Goal: Task Accomplishment & Management: Manage account settings

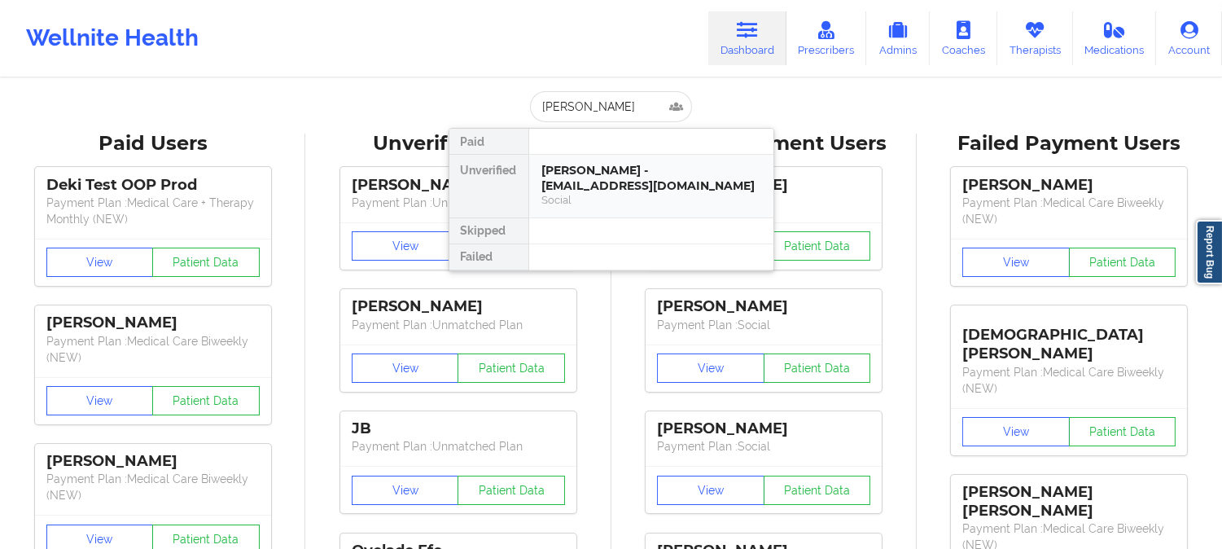
click at [653, 194] on div "Social" at bounding box center [651, 200] width 218 height 14
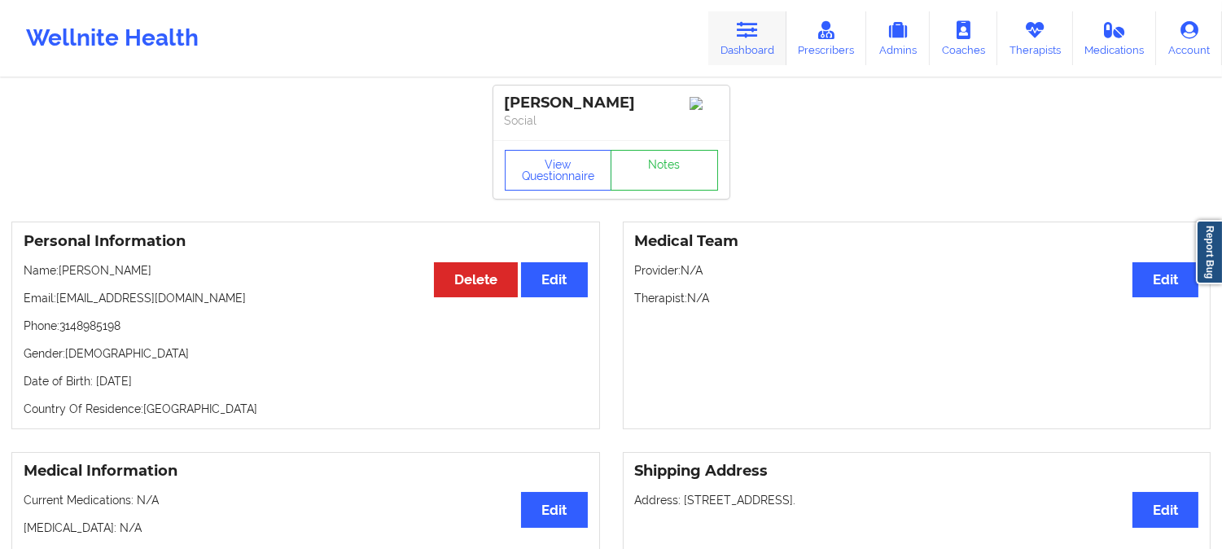
click at [733, 28] on link "Dashboard" at bounding box center [747, 38] width 78 height 54
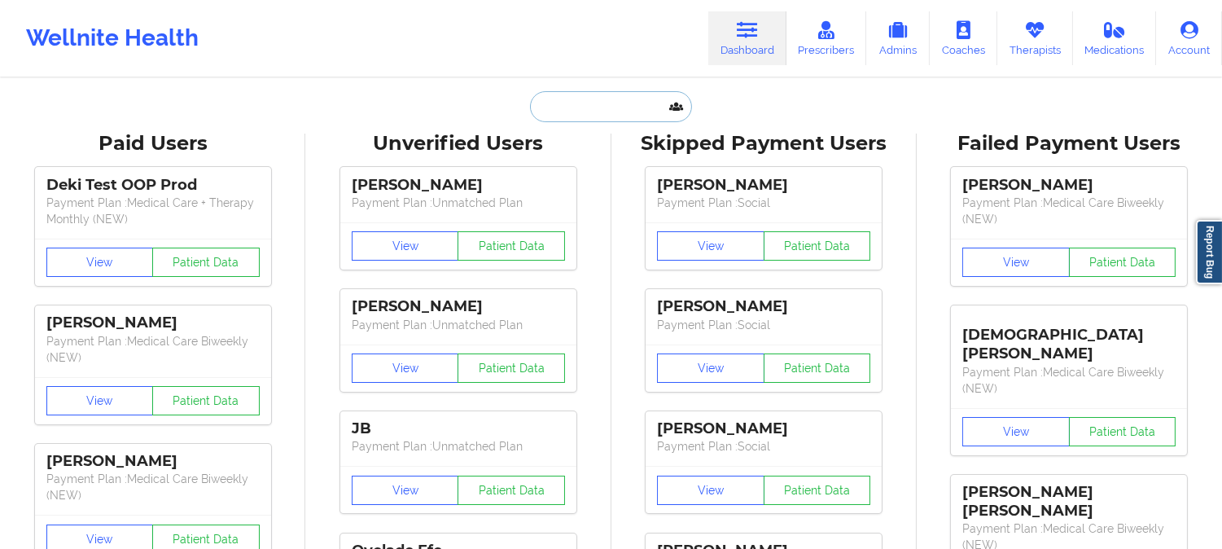
click at [629, 104] on input "text" at bounding box center [610, 106] width 161 height 31
paste input "[PERSON_NAME]"
type input "[PERSON_NAME]"
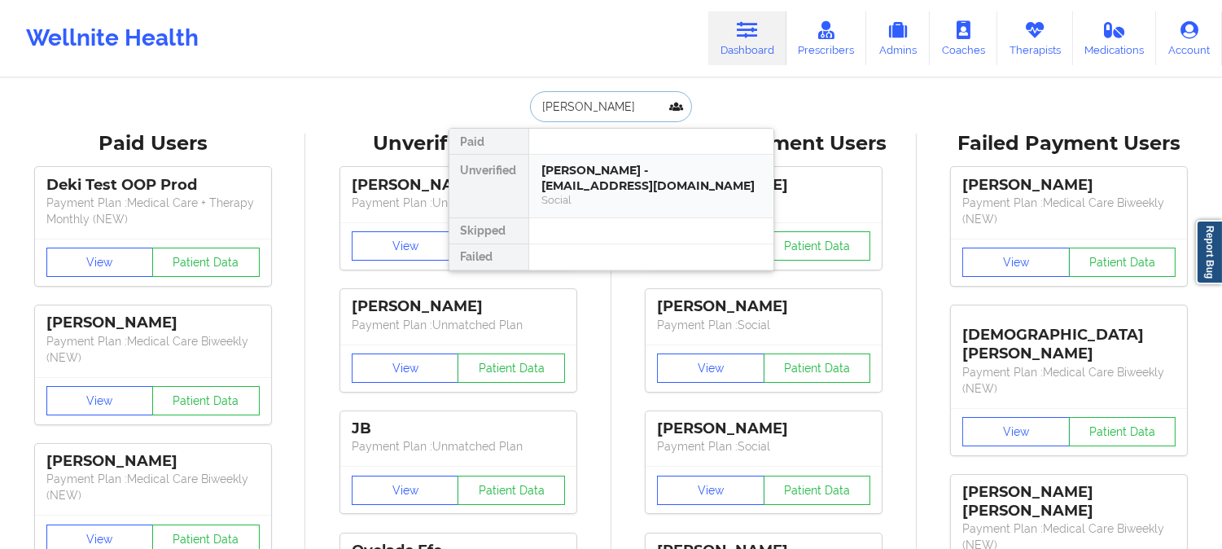
click at [599, 177] on div "Marlon Hyde - marlonjhyde@gmail.com" at bounding box center [651, 178] width 218 height 30
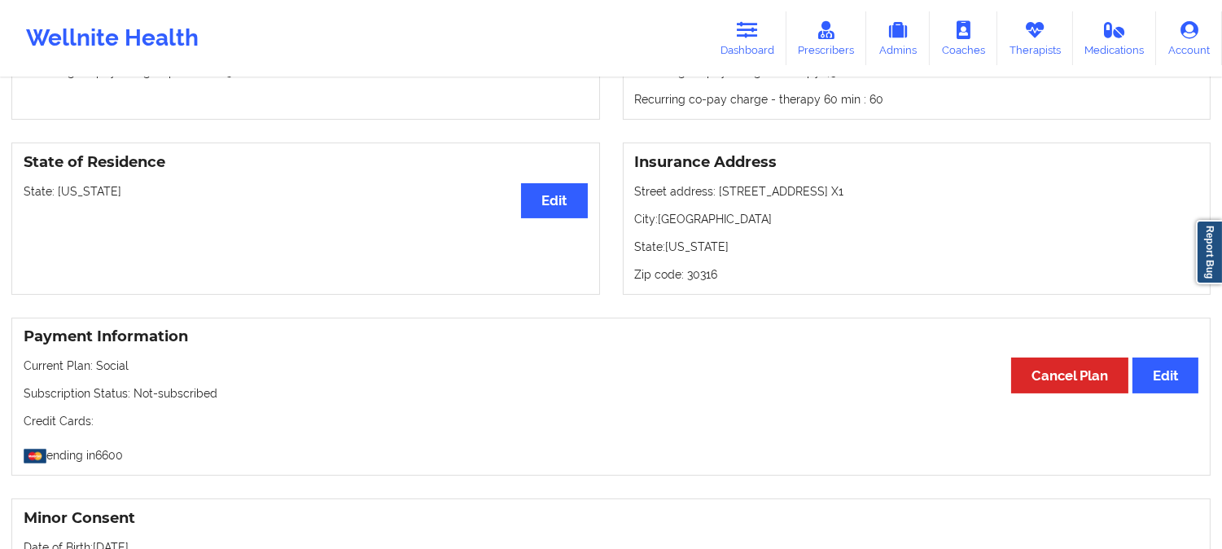
scroll to position [633, 0]
drag, startPoint x: 606, startPoint y: 461, endPoint x: 599, endPoint y: 289, distance: 171.9
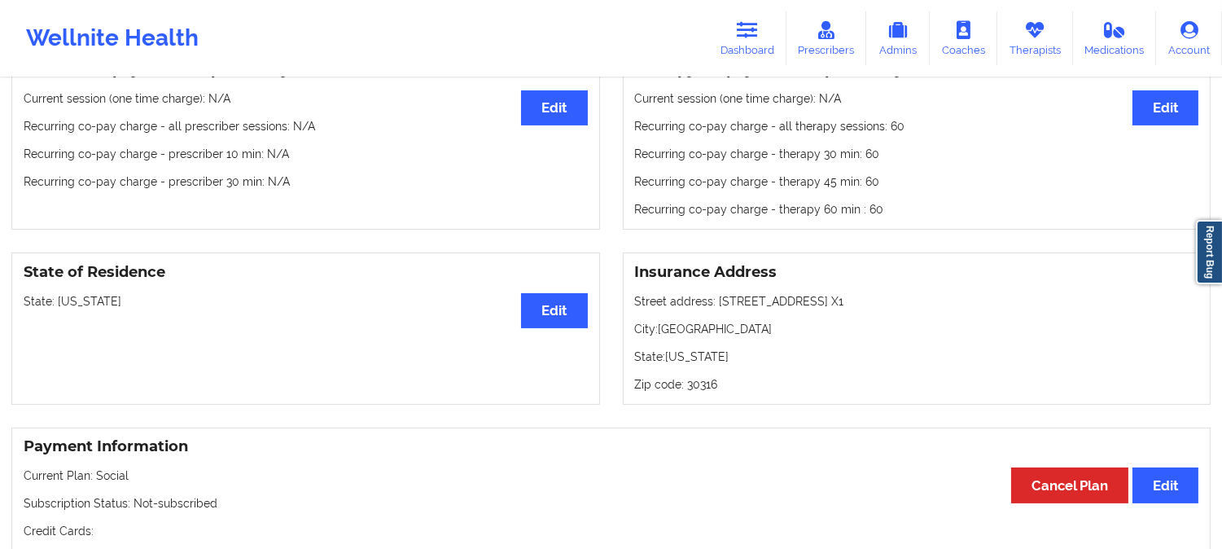
scroll to position [0, 0]
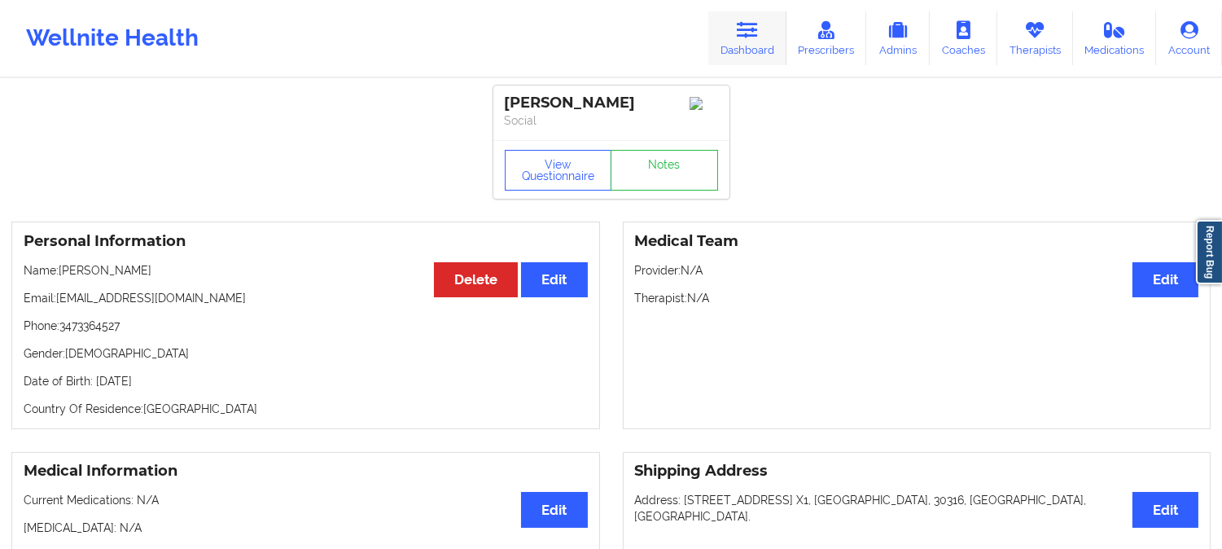
click at [758, 42] on link "Dashboard" at bounding box center [747, 38] width 78 height 54
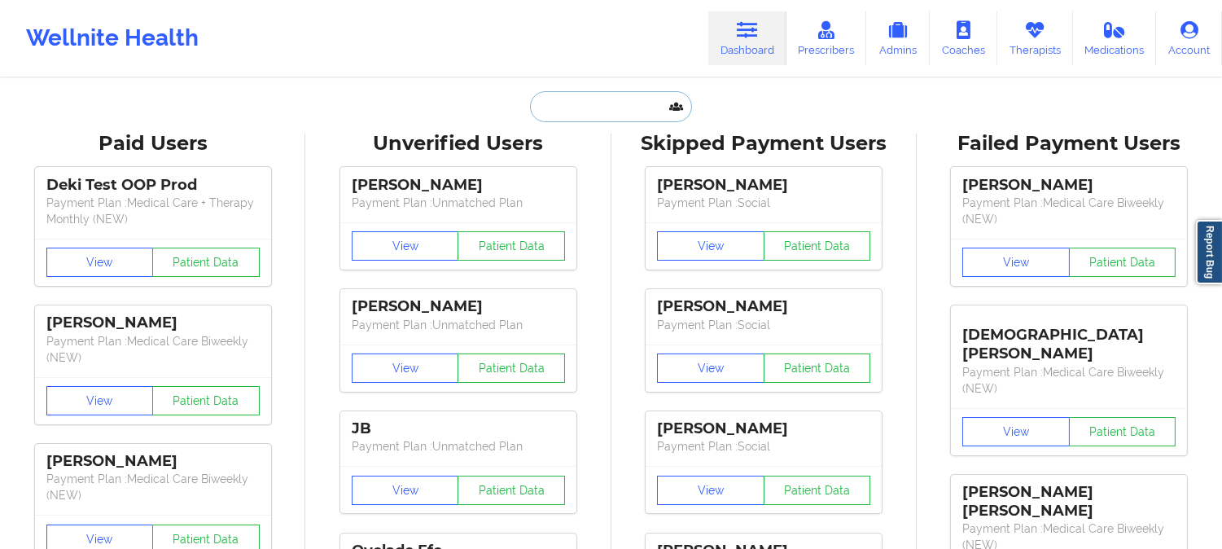
click at [594, 112] on input "text" at bounding box center [610, 106] width 161 height 31
paste input "KATHERINE BURTON"
type input "KATHERINE BURTON"
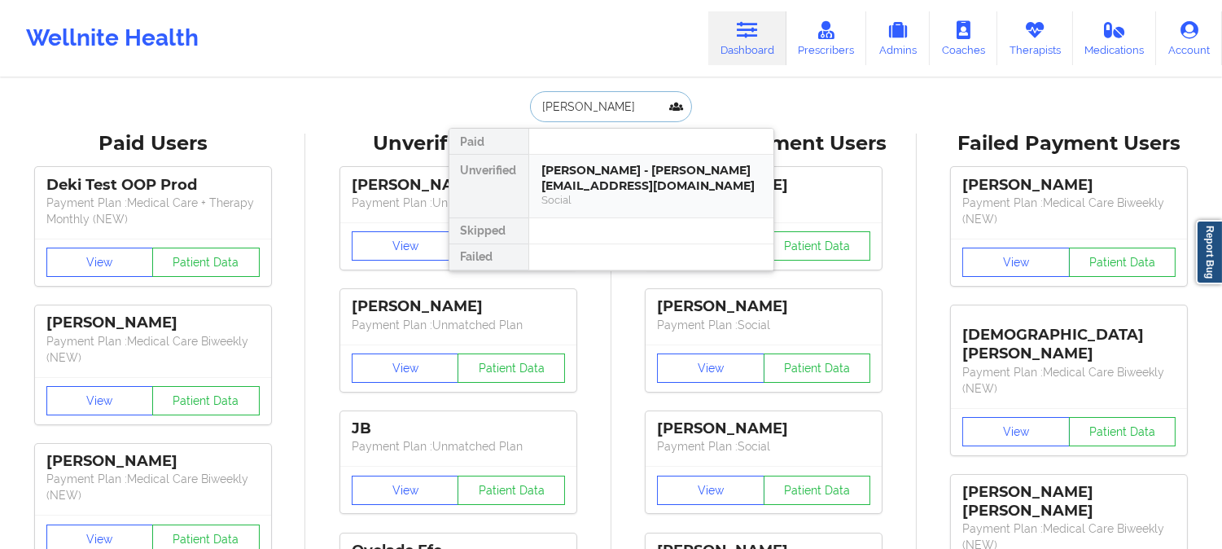
click at [602, 171] on div "KATHERINE BURTON - katykateburton@gmail.com" at bounding box center [651, 178] width 218 height 30
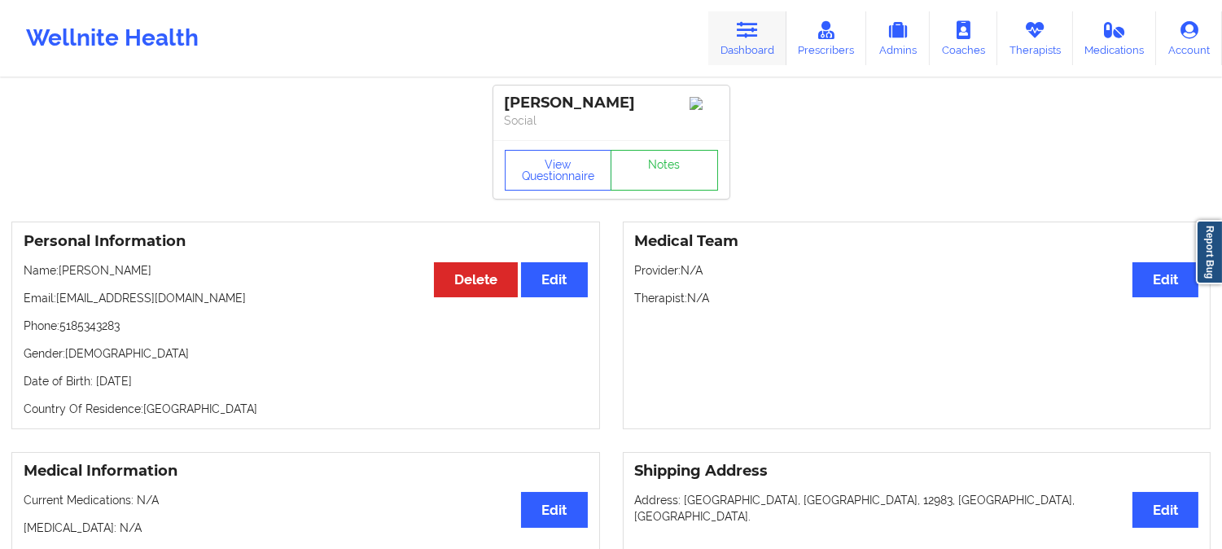
click at [773, 13] on link "Dashboard" at bounding box center [747, 38] width 78 height 54
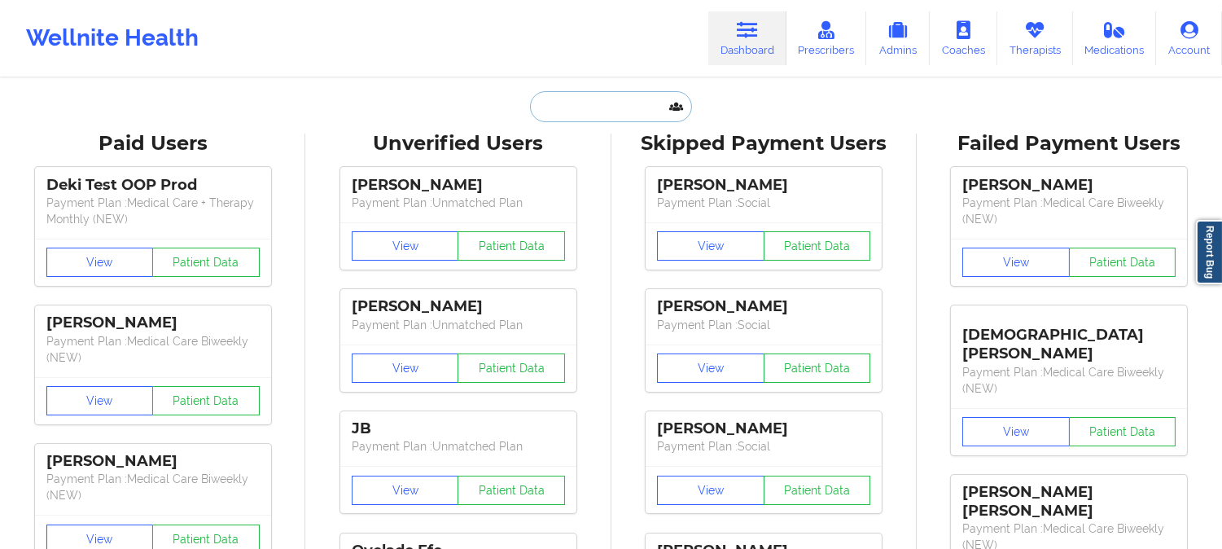
click at [611, 107] on input "text" at bounding box center [610, 106] width 161 height 31
paste input "martinkate1159@gmail.com"
type input "martinkate1159@gmail.com"
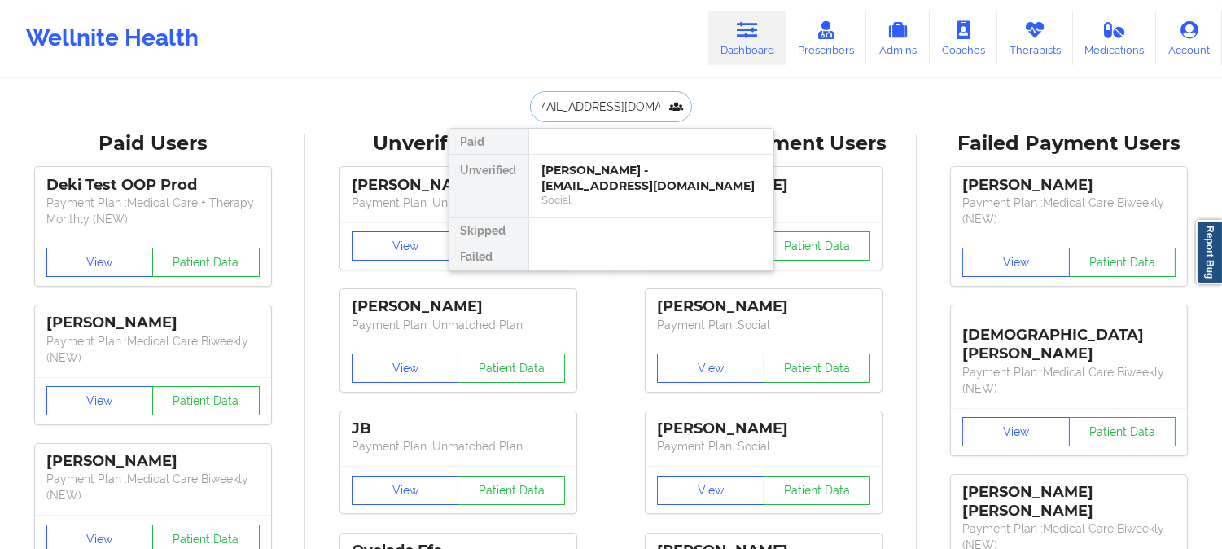
click at [636, 167] on div "Katherine A Burton - martinkate1159@gmail.com" at bounding box center [651, 178] width 218 height 30
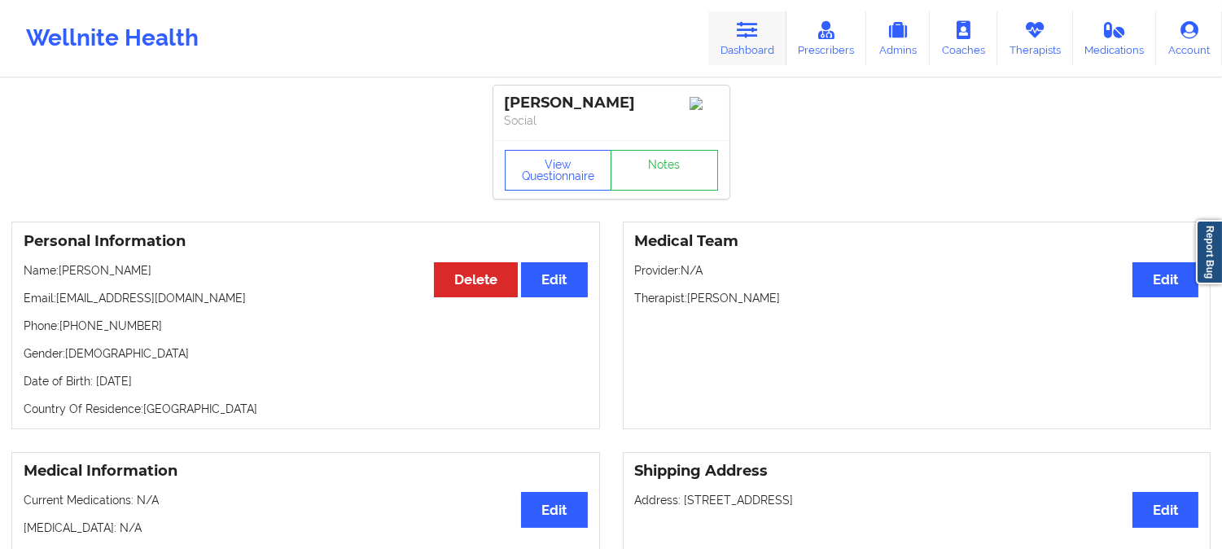
click at [745, 38] on icon at bounding box center [747, 30] width 21 height 18
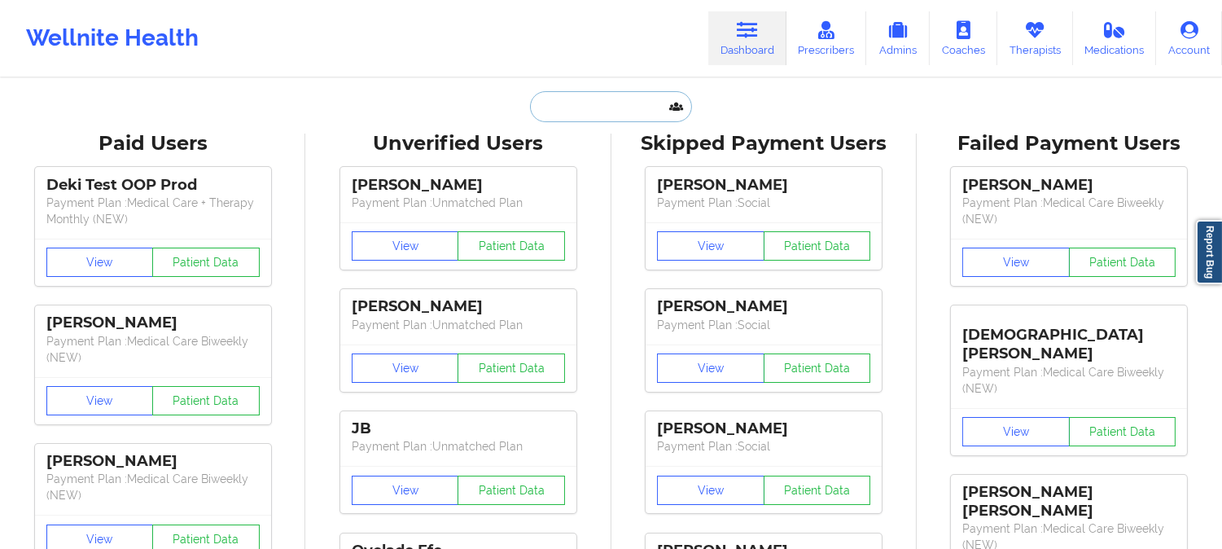
click at [571, 110] on input "text" at bounding box center [610, 106] width 161 height 31
paste input "lynzybrooke@icloud.com"
type input "lynzybrooke@icloud.com"
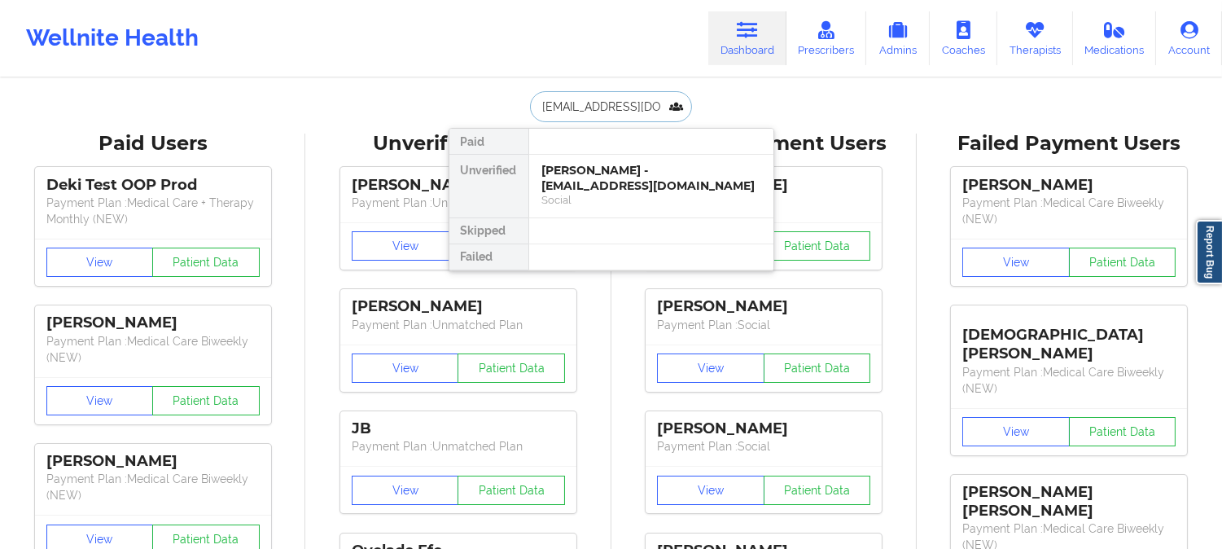
scroll to position [0, 4]
click at [592, 169] on div "Lindsey Fuller - lynzybrooke@icloud.com" at bounding box center [651, 178] width 218 height 30
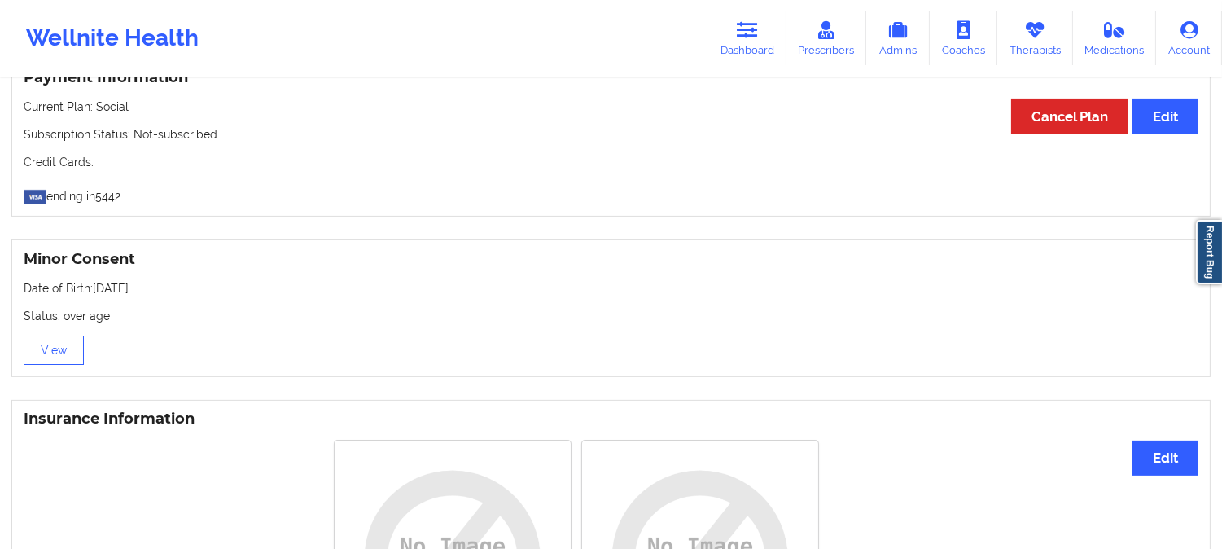
scroll to position [905, 0]
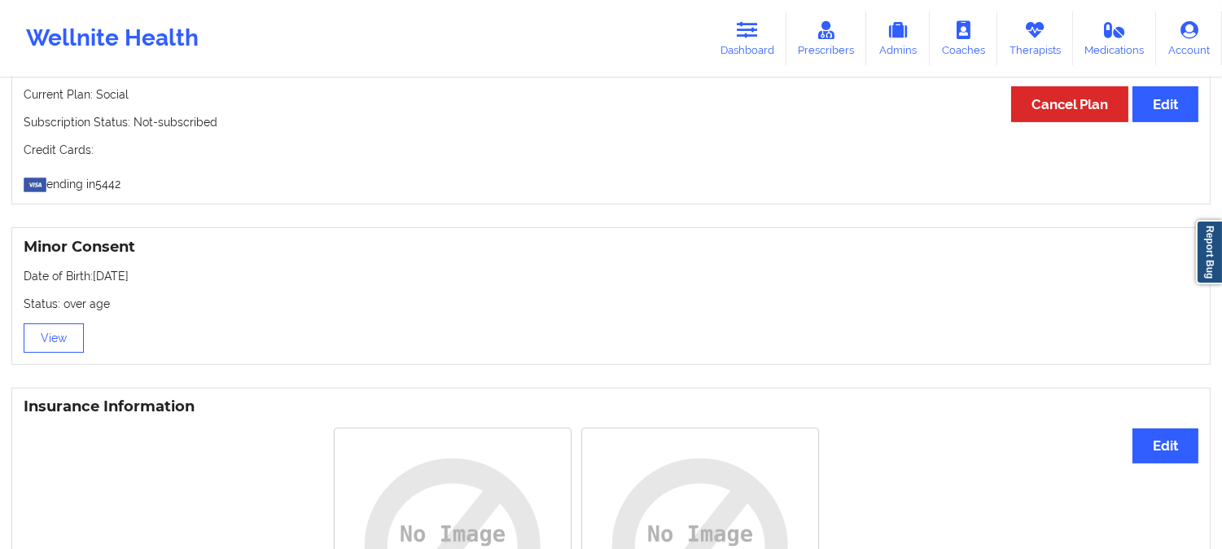
drag, startPoint x: 236, startPoint y: 411, endPoint x: 248, endPoint y: 196, distance: 215.3
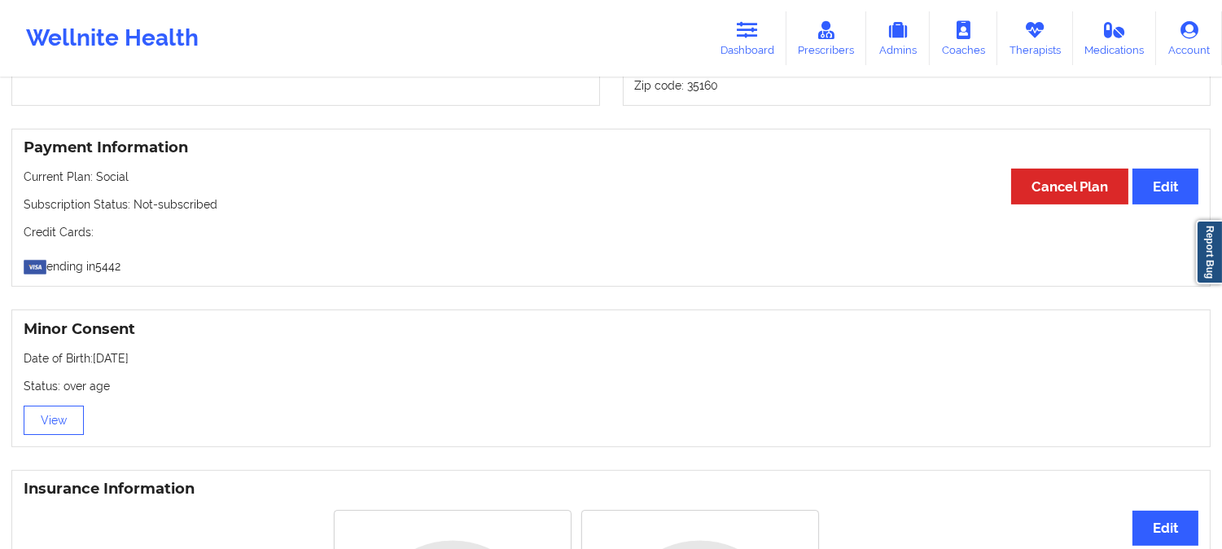
scroll to position [0, 0]
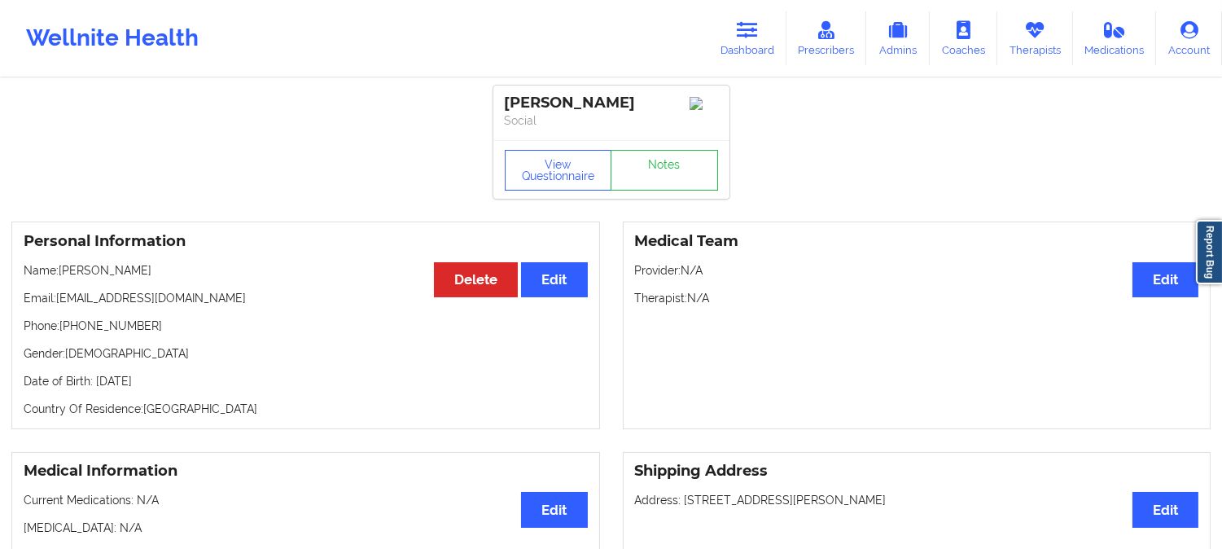
drag, startPoint x: 150, startPoint y: 274, endPoint x: 62, endPoint y: 265, distance: 88.5
click at [62, 265] on div "Personal Information Edit Delete Name: Lindsey Fuller Email: lynzybrooke@icloud…" at bounding box center [305, 325] width 589 height 208
copy p "Lindsey Fuller"
click at [768, 36] on link "Dashboard" at bounding box center [747, 38] width 78 height 54
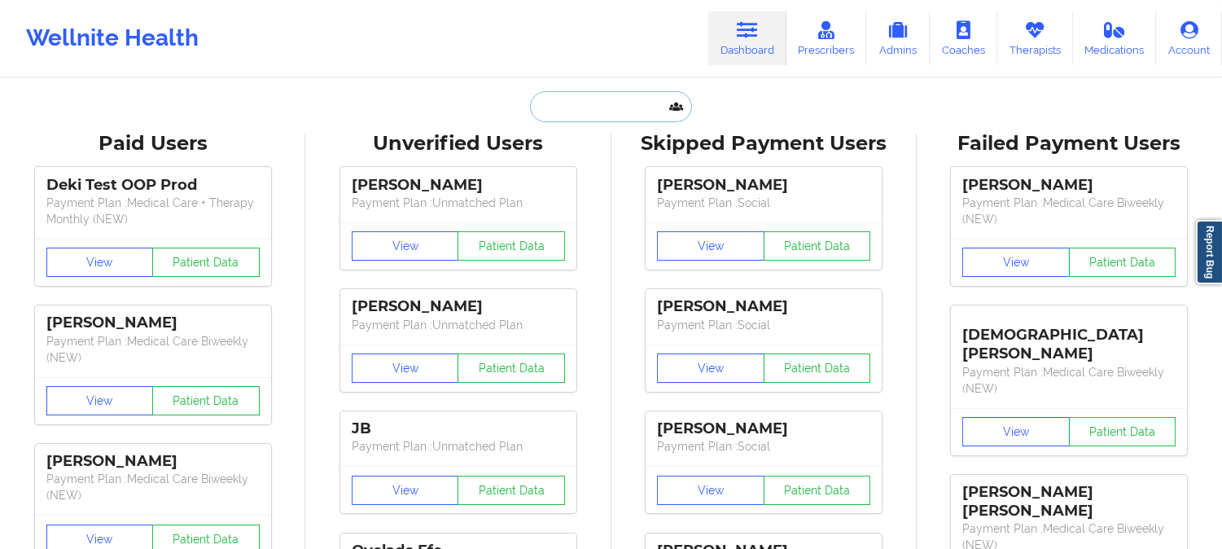
click at [653, 91] on input "text" at bounding box center [610, 106] width 161 height 31
paste input "Lindsey Fuller"
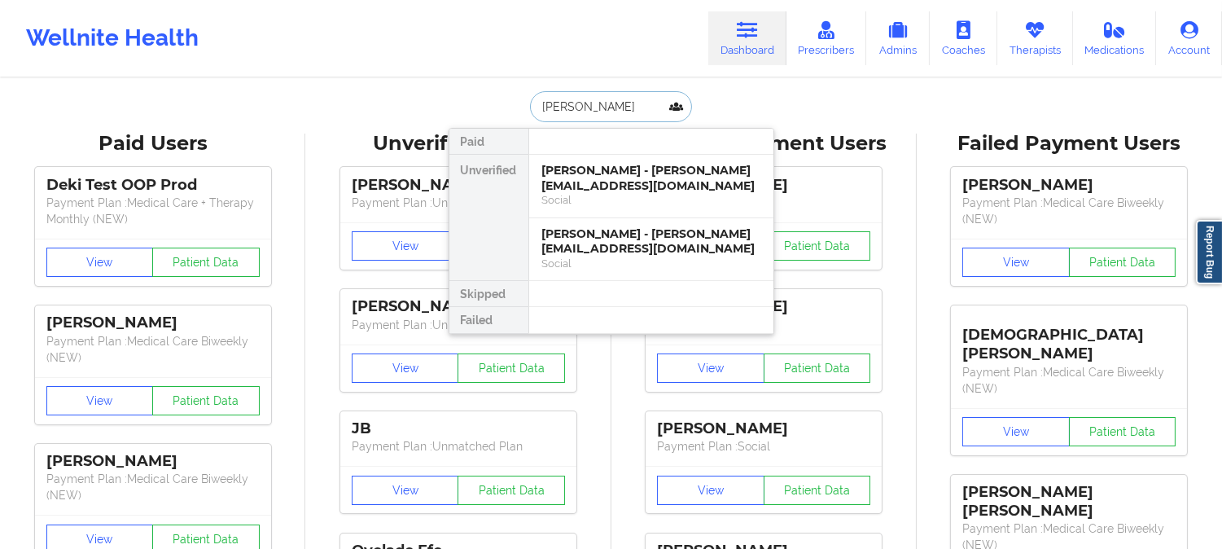
paste input "lynzyisbell@gmail.com"
type input "lynzyisbell@gmail.com"
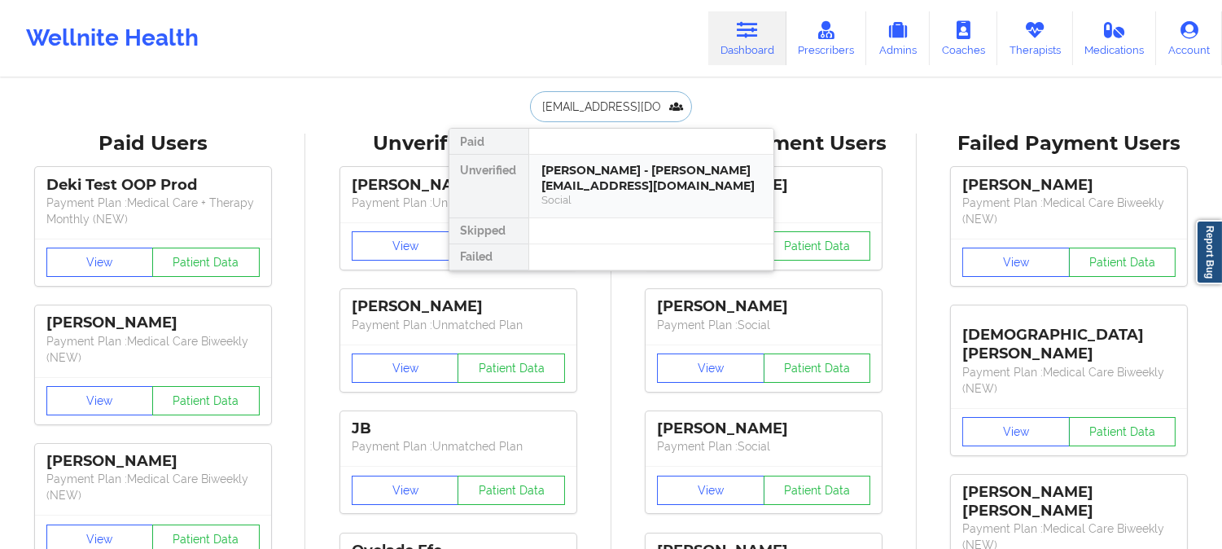
click at [638, 180] on div "Lindsey Fuller - lynzyisbell@gmail.com" at bounding box center [651, 178] width 218 height 30
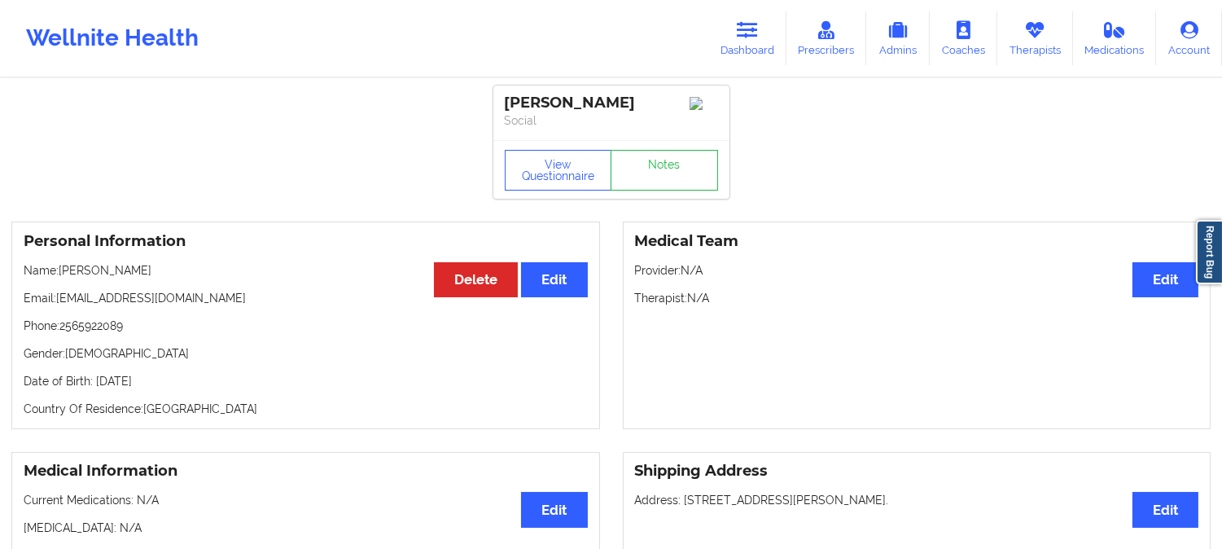
drag, startPoint x: 139, startPoint y: 274, endPoint x: 61, endPoint y: 270, distance: 78.3
click at [61, 270] on p "Name: Lindsey Fuller" at bounding box center [306, 270] width 564 height 16
copy p "Lindsey Fuller"
click at [761, 28] on link "Dashboard" at bounding box center [747, 38] width 78 height 54
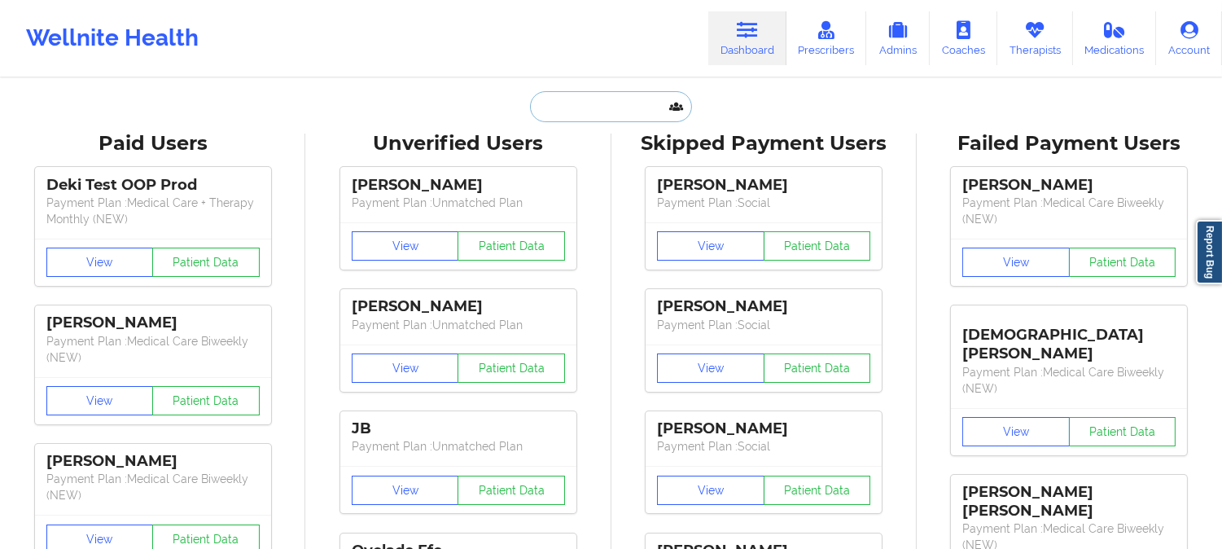
click at [611, 115] on input "text" at bounding box center [610, 106] width 161 height 31
paste input "Lindsey Fuller"
type input "Lindsey Fuller"
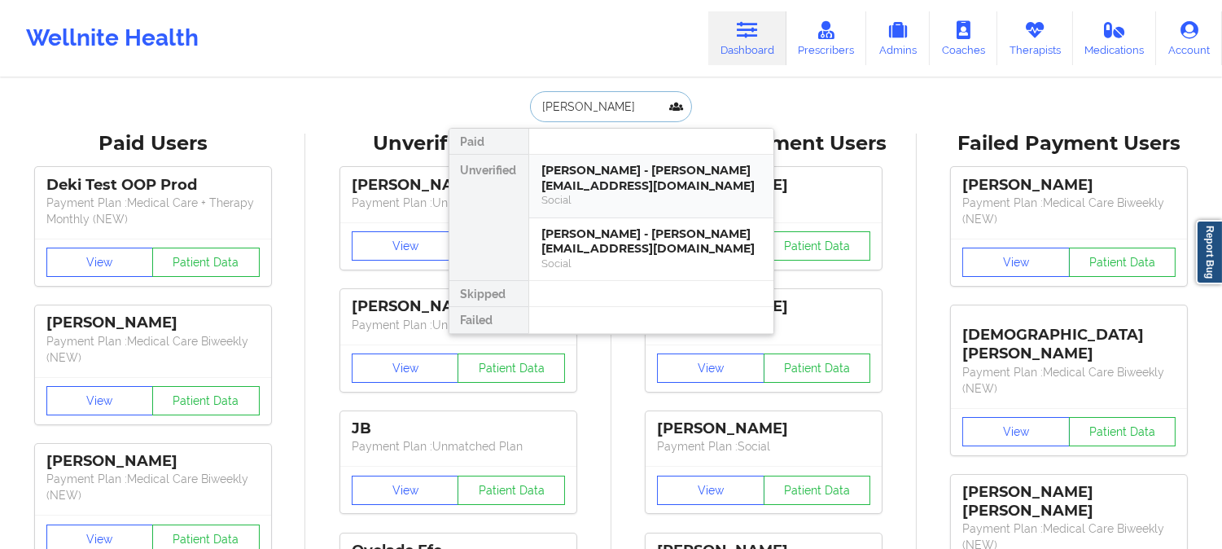
click at [602, 190] on div "Lindsey Fuller - lynzybrooke@icloud.com" at bounding box center [651, 178] width 218 height 30
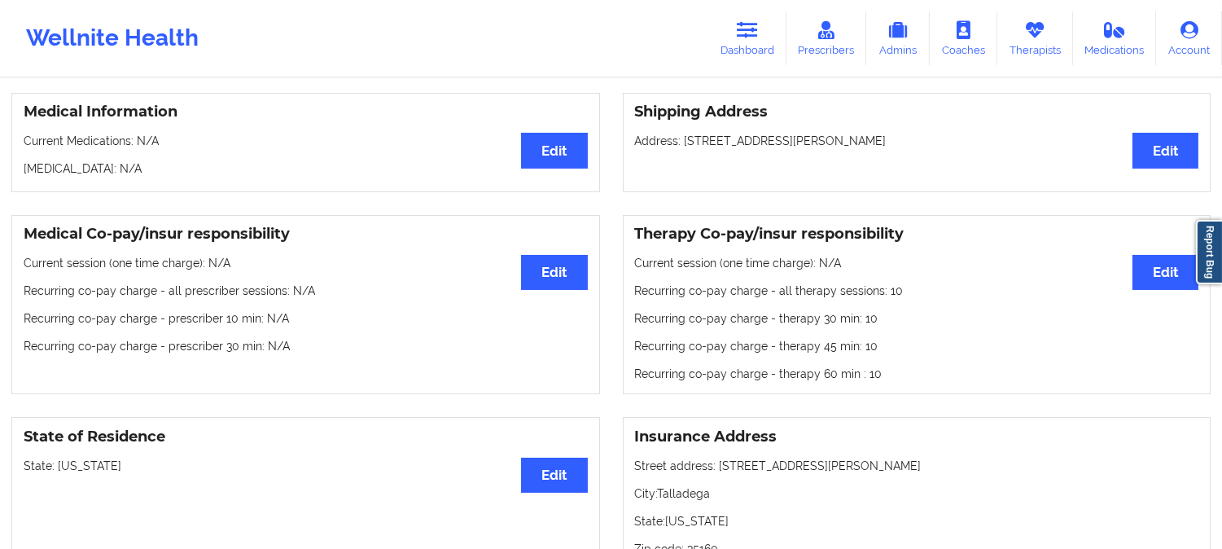
scroll to position [452, 0]
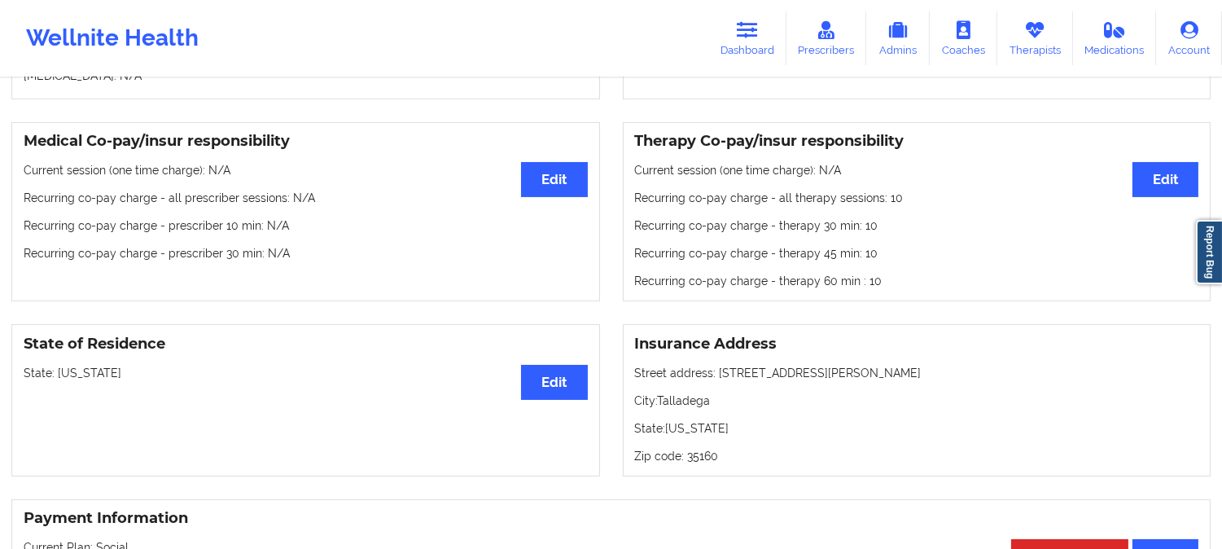
click at [69, 378] on p "State: Alaska" at bounding box center [306, 373] width 564 height 16
copy p "[US_STATE]"
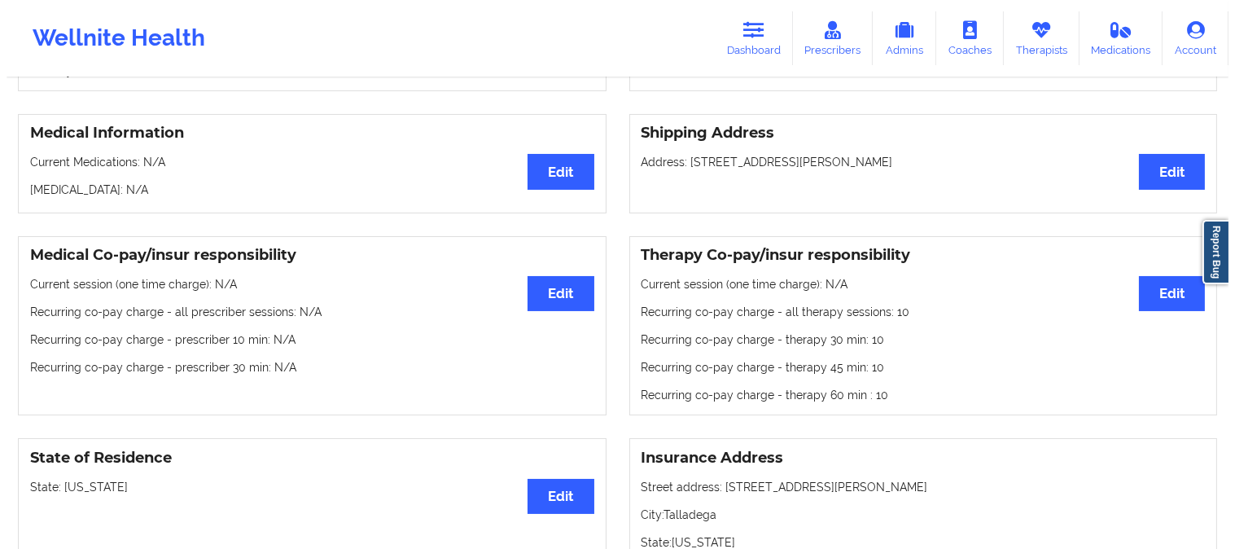
scroll to position [0, 0]
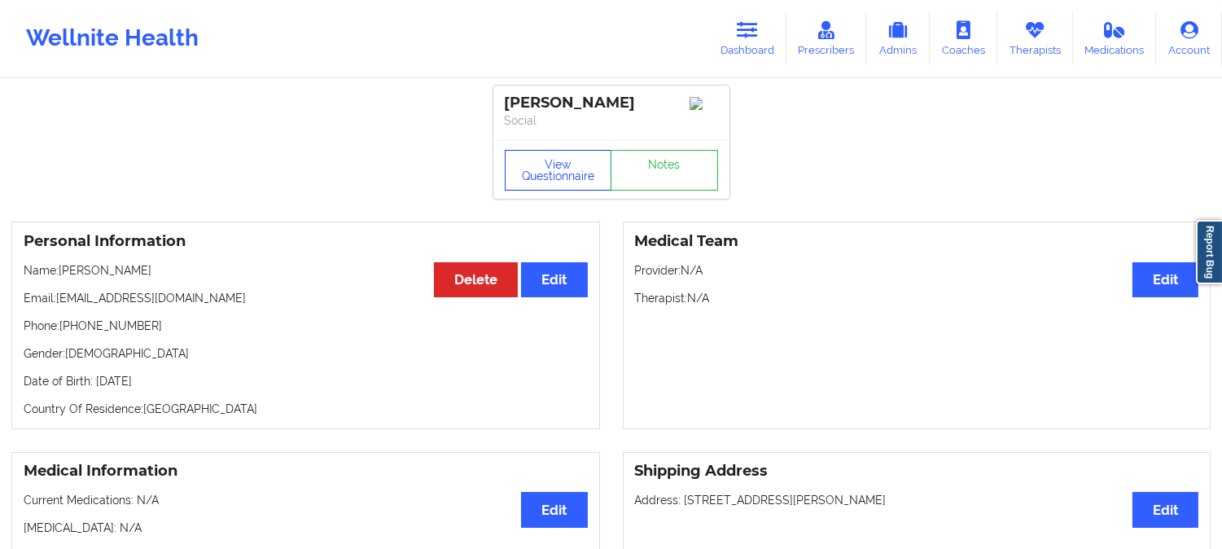
click at [534, 176] on button "View Questionnaire" at bounding box center [558, 170] width 107 height 41
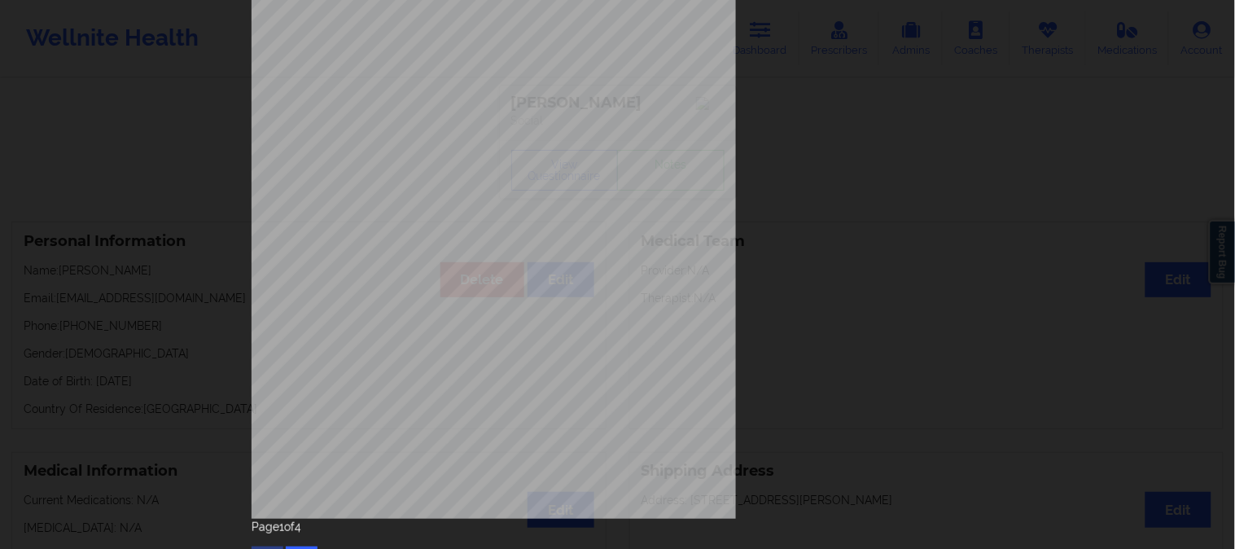
scroll to position [228, 0]
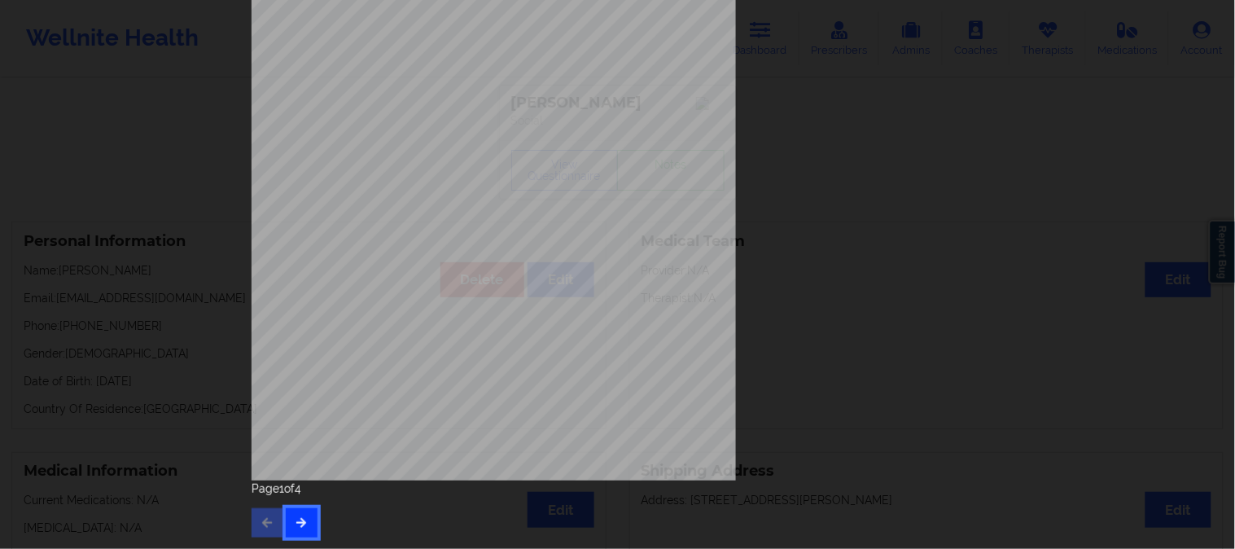
click at [286, 518] on button "button" at bounding box center [302, 522] width 32 height 29
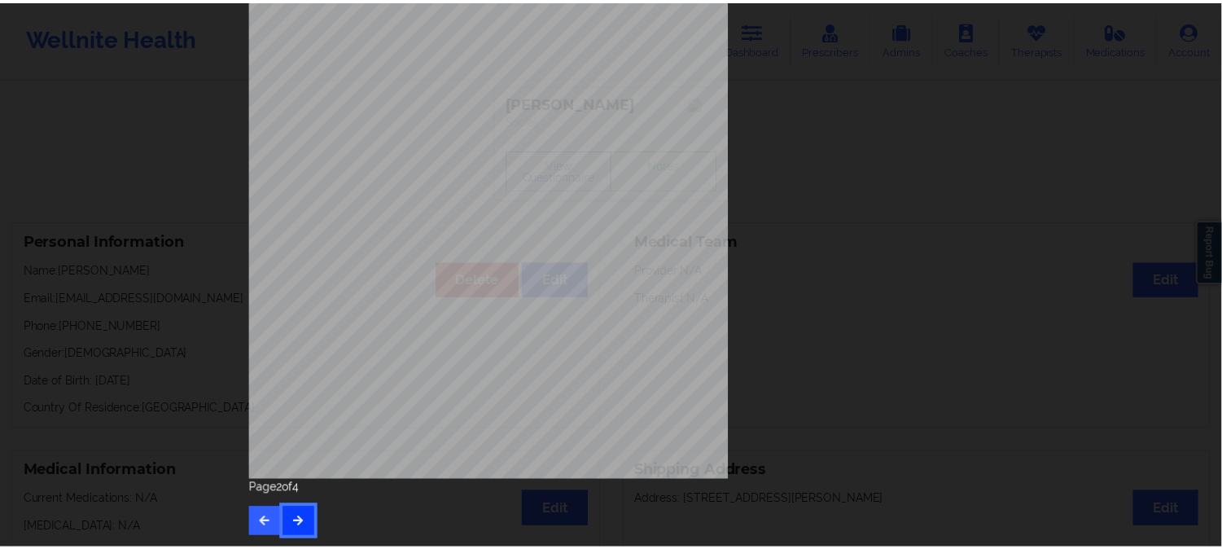
scroll to position [0, 0]
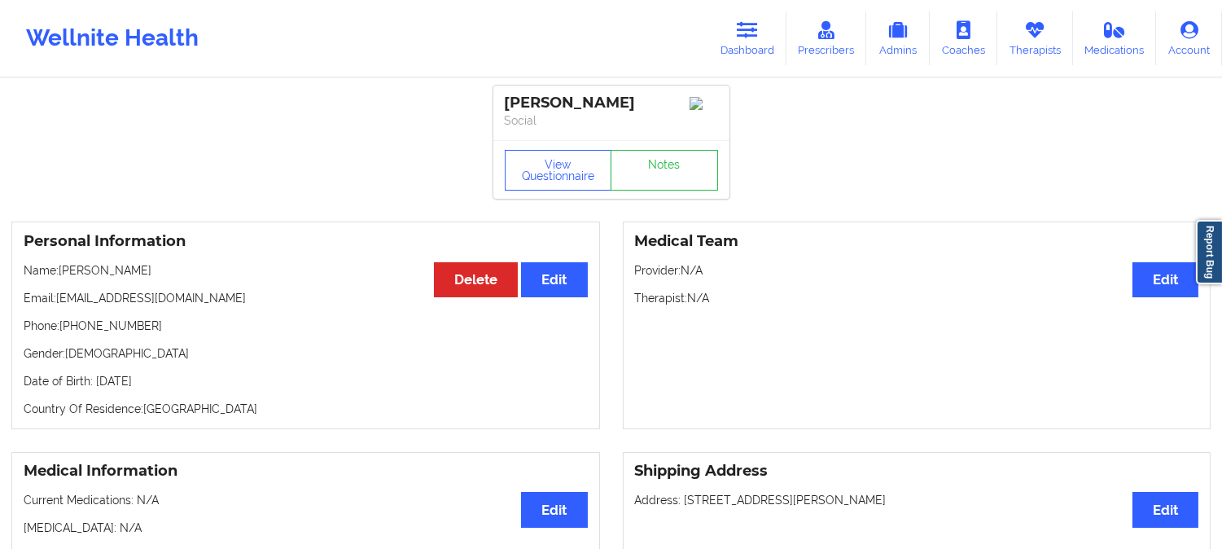
drag, startPoint x: 141, startPoint y: 277, endPoint x: 61, endPoint y: 273, distance: 79.9
click at [61, 273] on p "Name: Lindsey Fuller" at bounding box center [306, 270] width 564 height 16
copy p "Lindsey Fuller"
click at [762, 20] on link "Dashboard" at bounding box center [747, 38] width 78 height 54
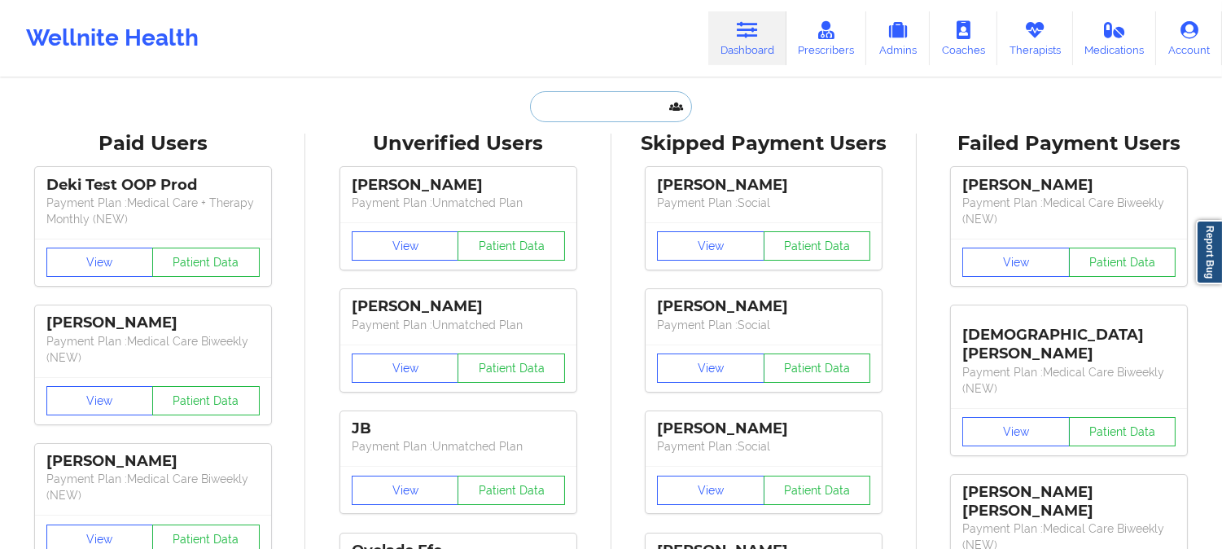
click at [624, 103] on input "text" at bounding box center [610, 106] width 161 height 31
paste input "BRIANA JONES"
type input "BRIANA JONES"
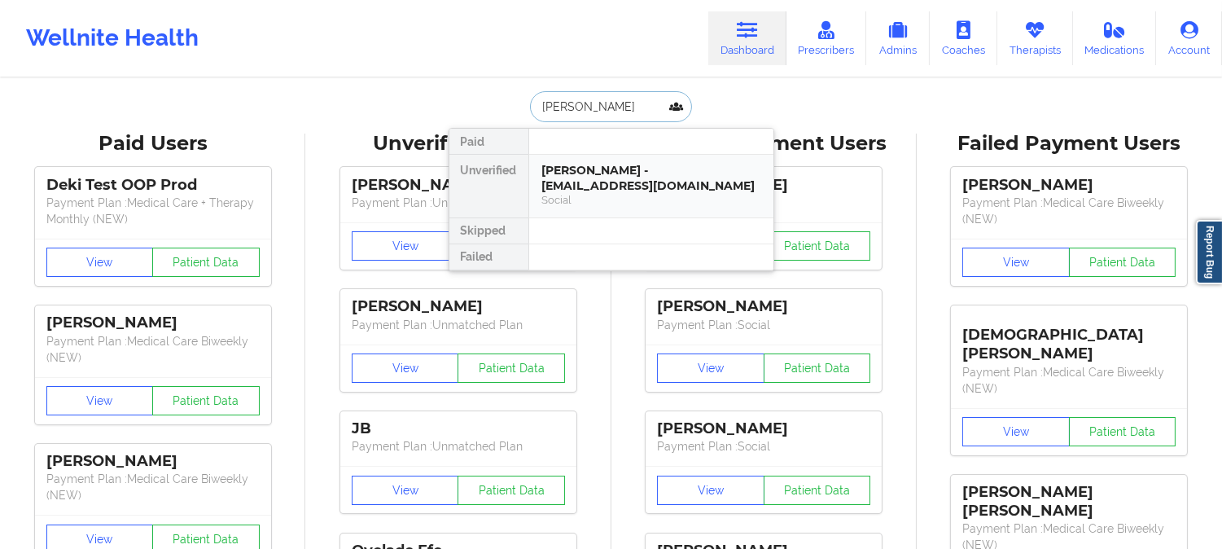
click at [598, 207] on div "Social" at bounding box center [651, 200] width 218 height 14
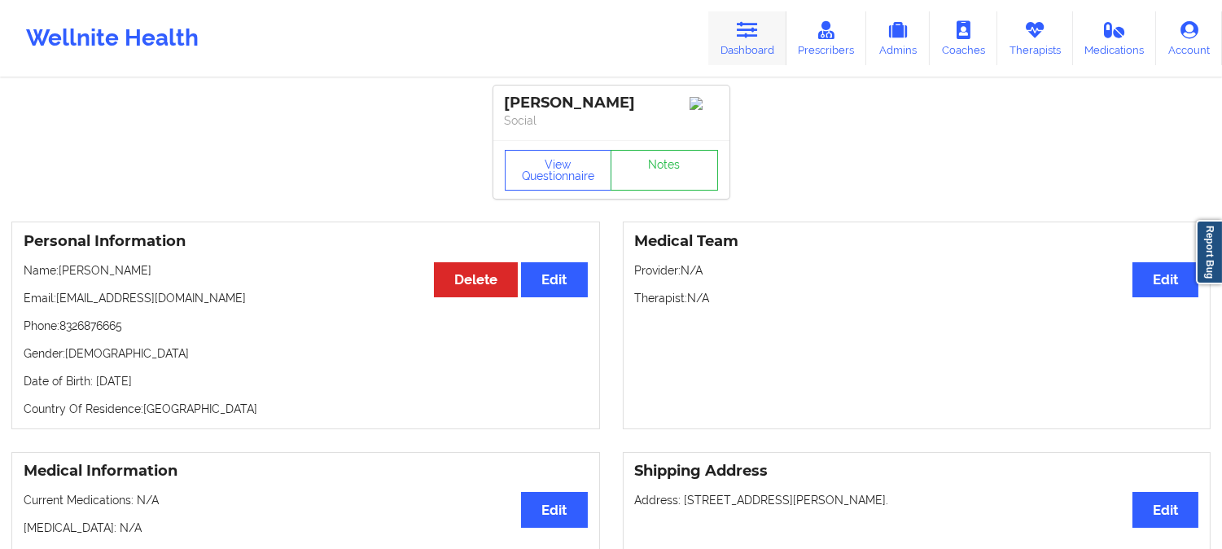
click at [744, 25] on icon at bounding box center [747, 30] width 21 height 18
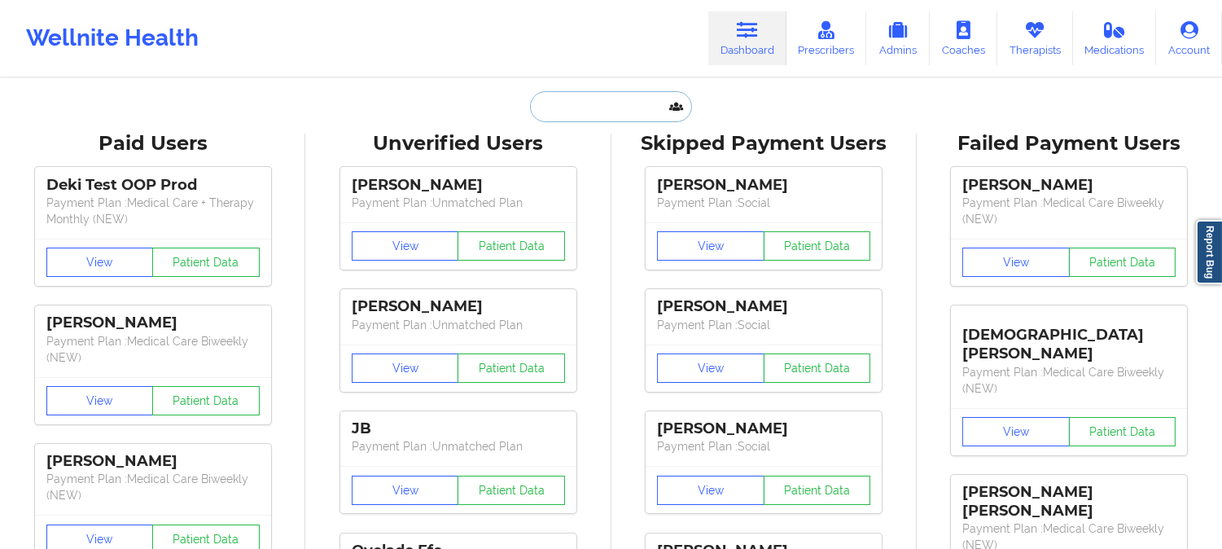
click at [623, 103] on input "text" at bounding box center [610, 106] width 161 height 31
paste input "Woodward"
type input "Woodward"
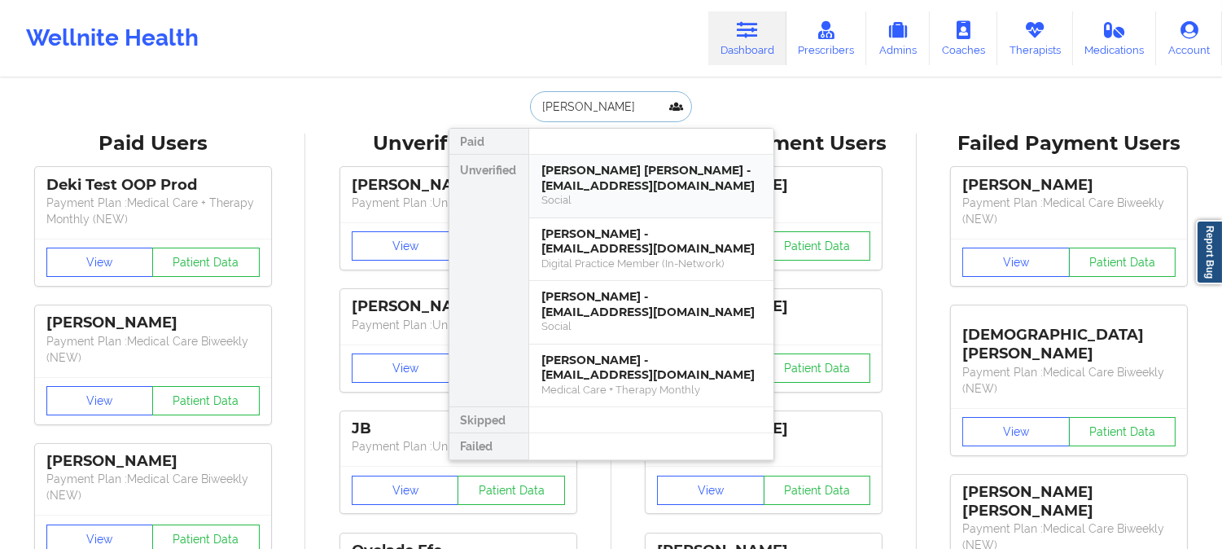
click at [648, 169] on div "Woodward Waesche - waeschew@gmail.com" at bounding box center [651, 178] width 218 height 30
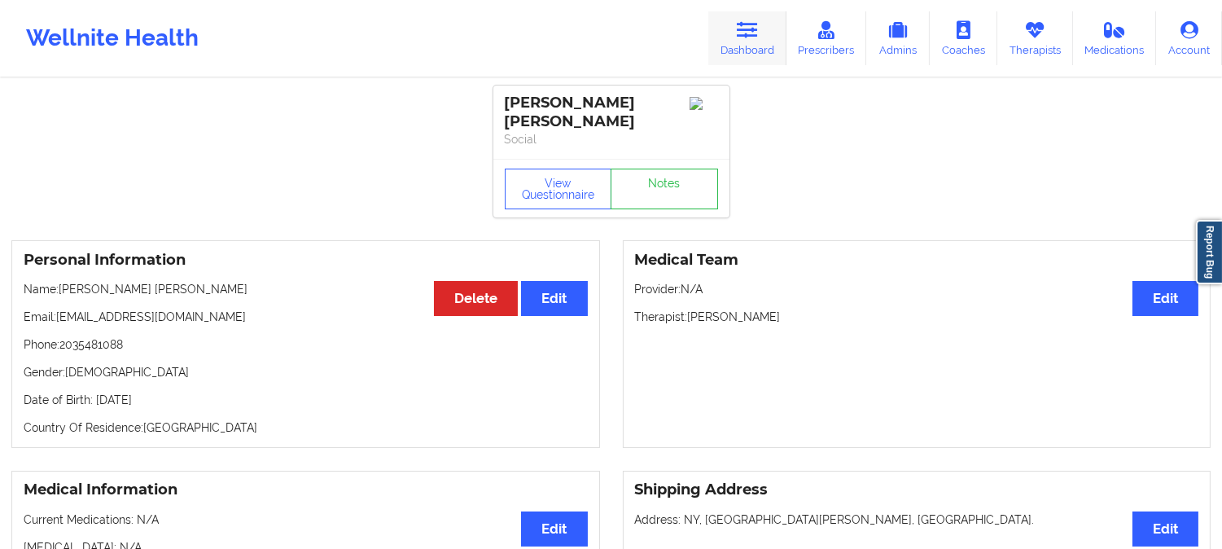
click at [763, 21] on link "Dashboard" at bounding box center [747, 38] width 78 height 54
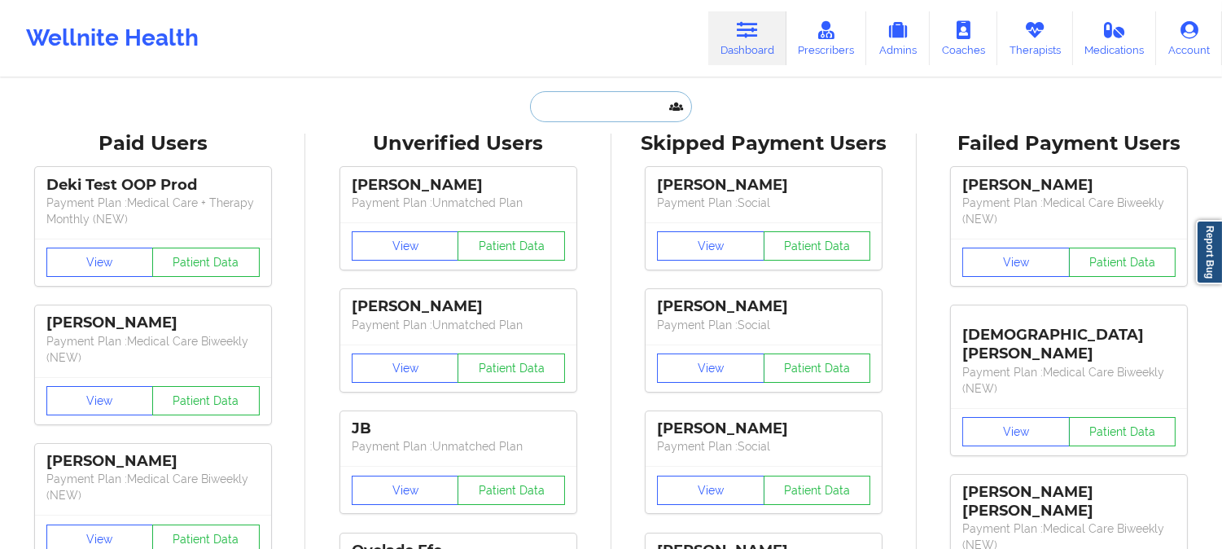
click at [629, 109] on input "text" at bounding box center [610, 106] width 161 height 31
paste input "Robert Bolker"
type input "Robert Bolker"
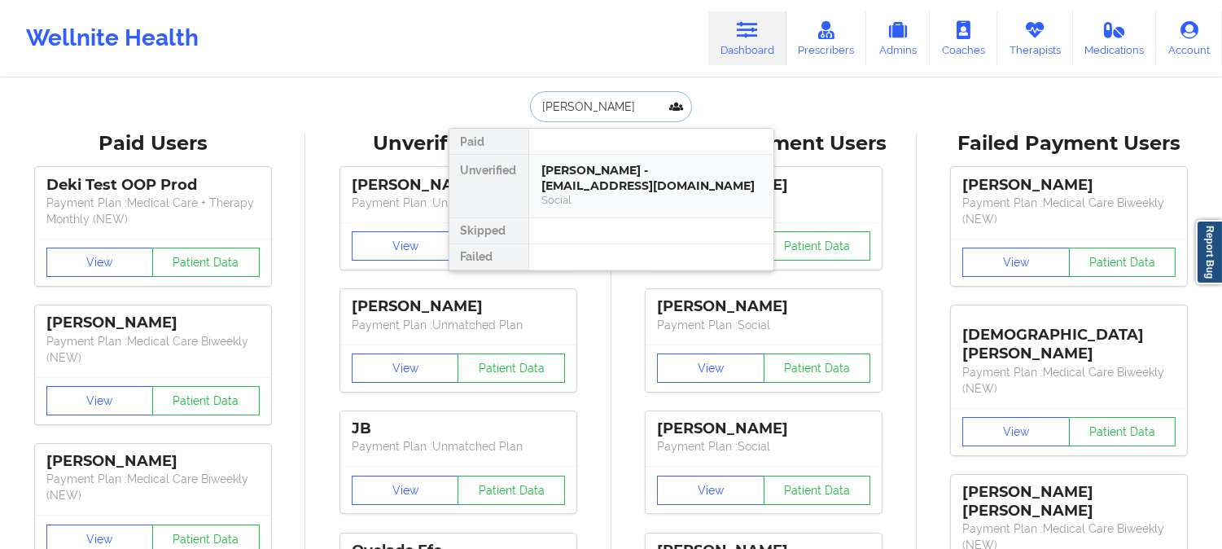
click at [566, 183] on div "Robert Bolker - bobbybolker@gmail.com" at bounding box center [651, 178] width 218 height 30
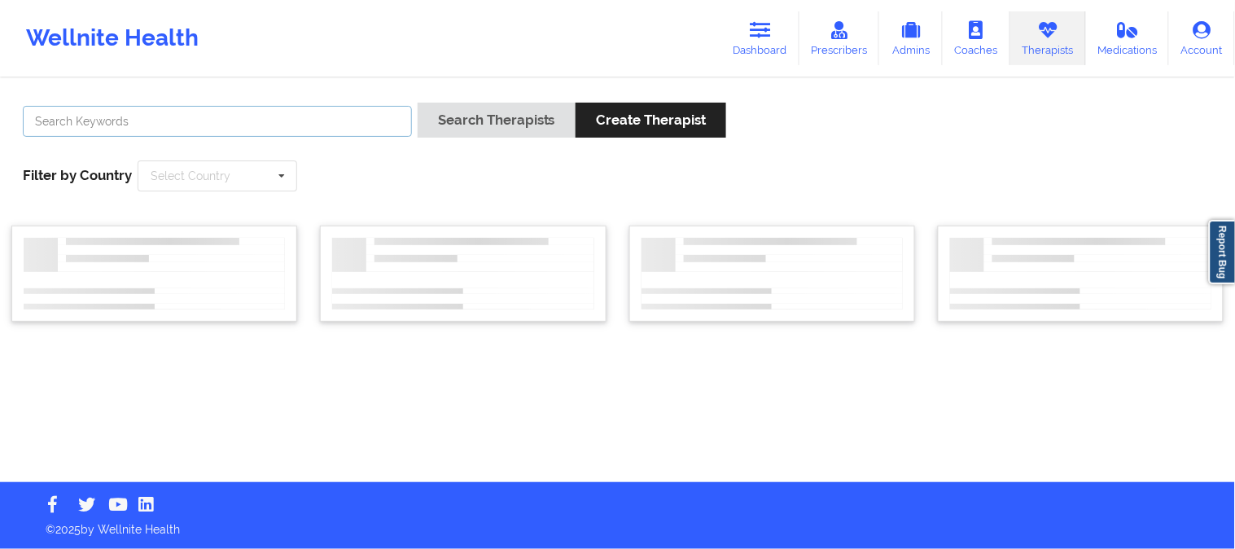
click at [353, 112] on input "text" at bounding box center [217, 121] width 389 height 31
paste input "[PERSON_NAME]"
type input "[PERSON_NAME]"
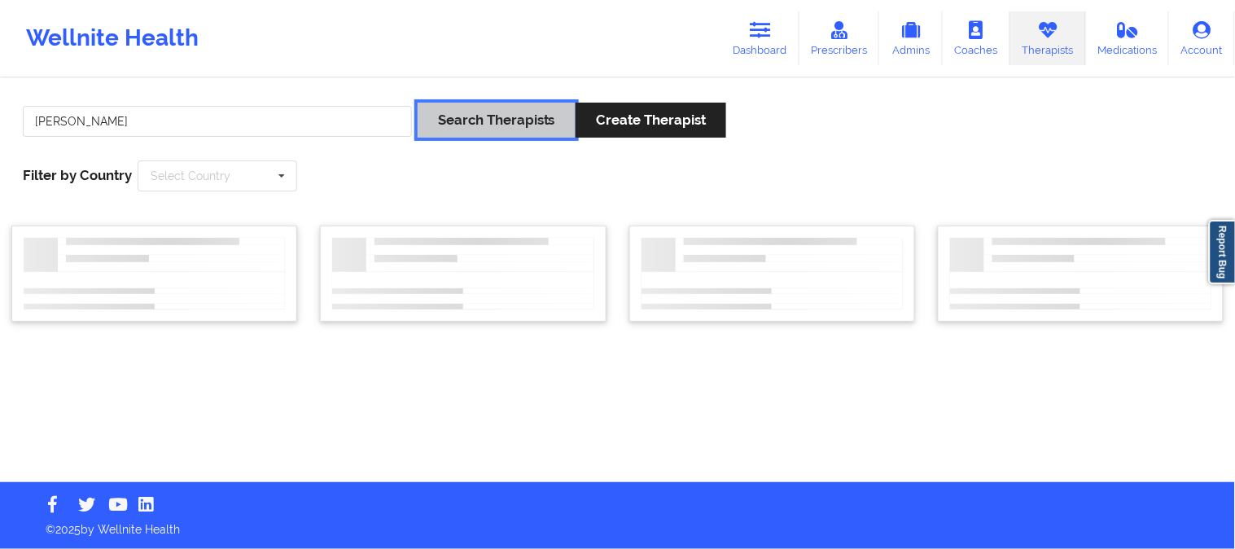
click at [485, 118] on button "Search Therapists" at bounding box center [497, 120] width 158 height 35
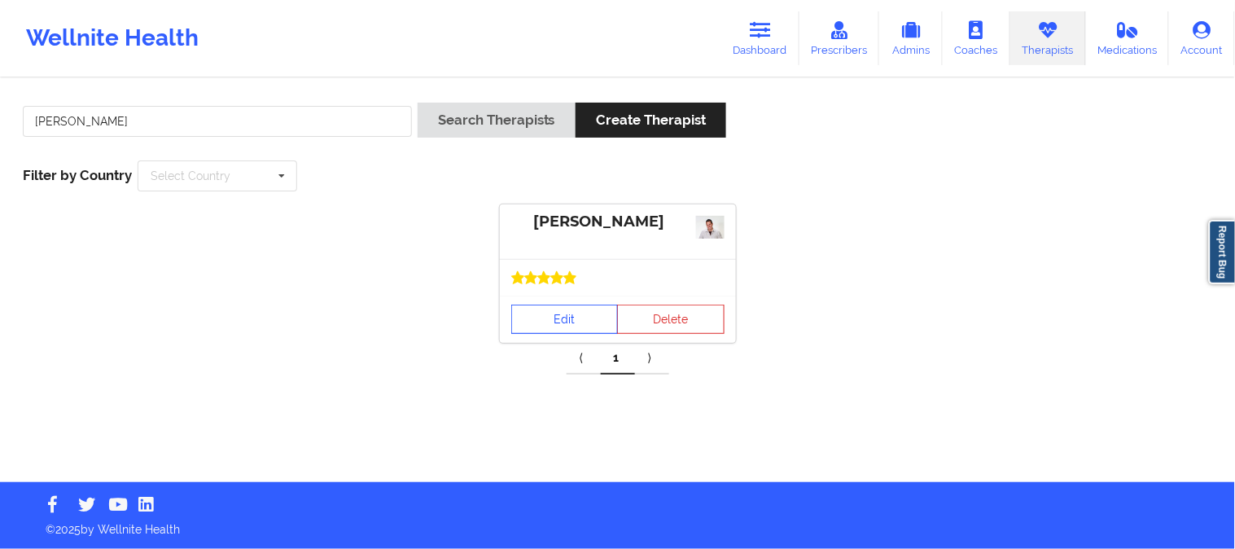
click at [554, 319] on link "Edit" at bounding box center [564, 319] width 107 height 29
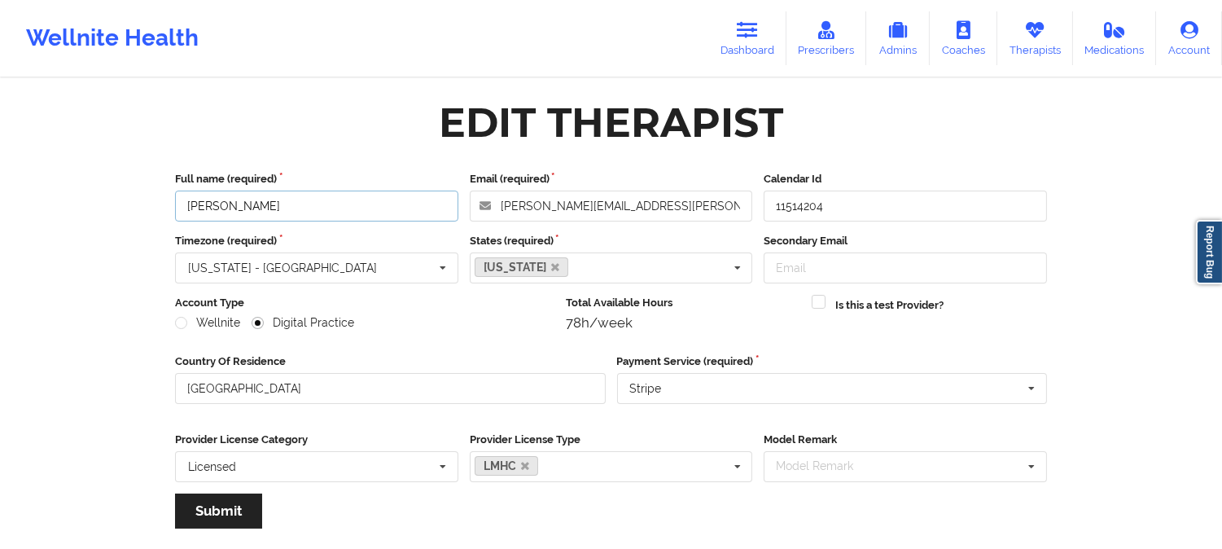
click at [313, 197] on input "[PERSON_NAME]" at bounding box center [316, 206] width 283 height 31
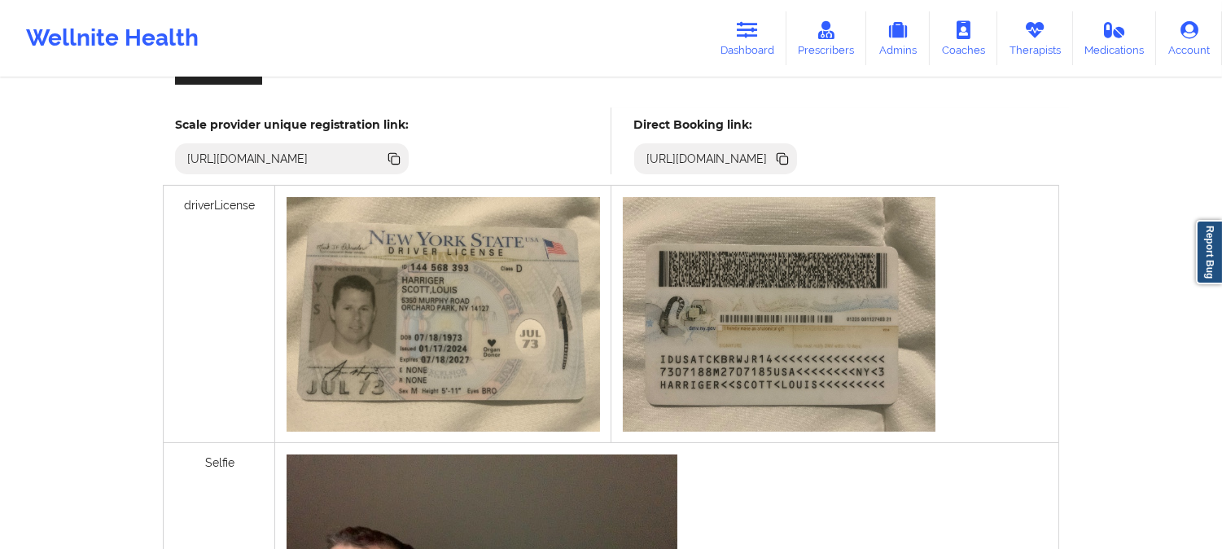
scroll to position [452, 0]
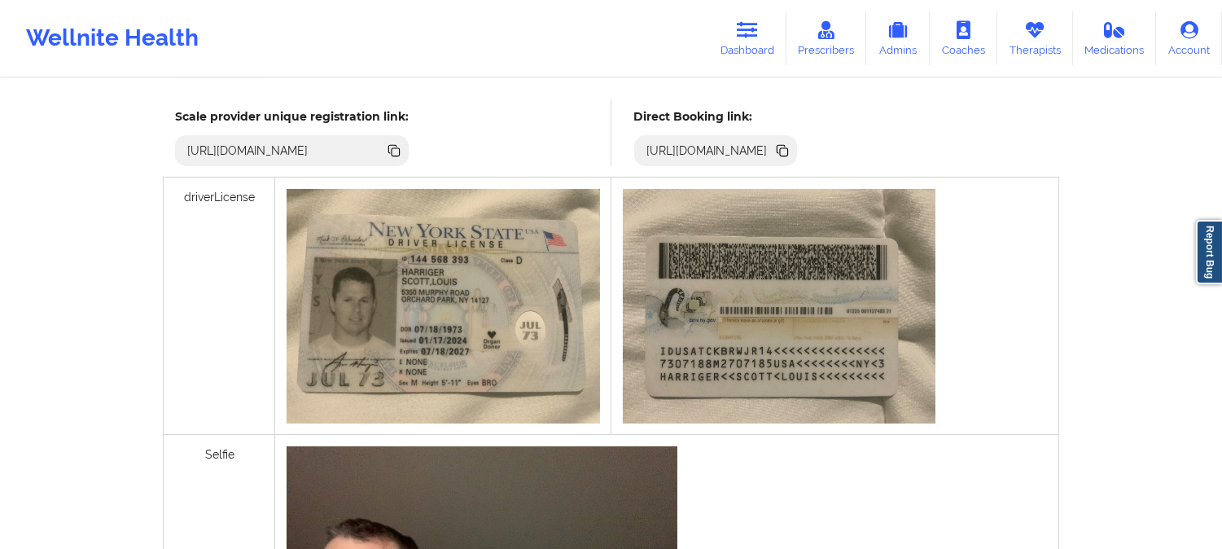
click at [788, 148] on icon at bounding box center [784, 152] width 8 height 8
